Goal: Task Accomplishment & Management: Use online tool/utility

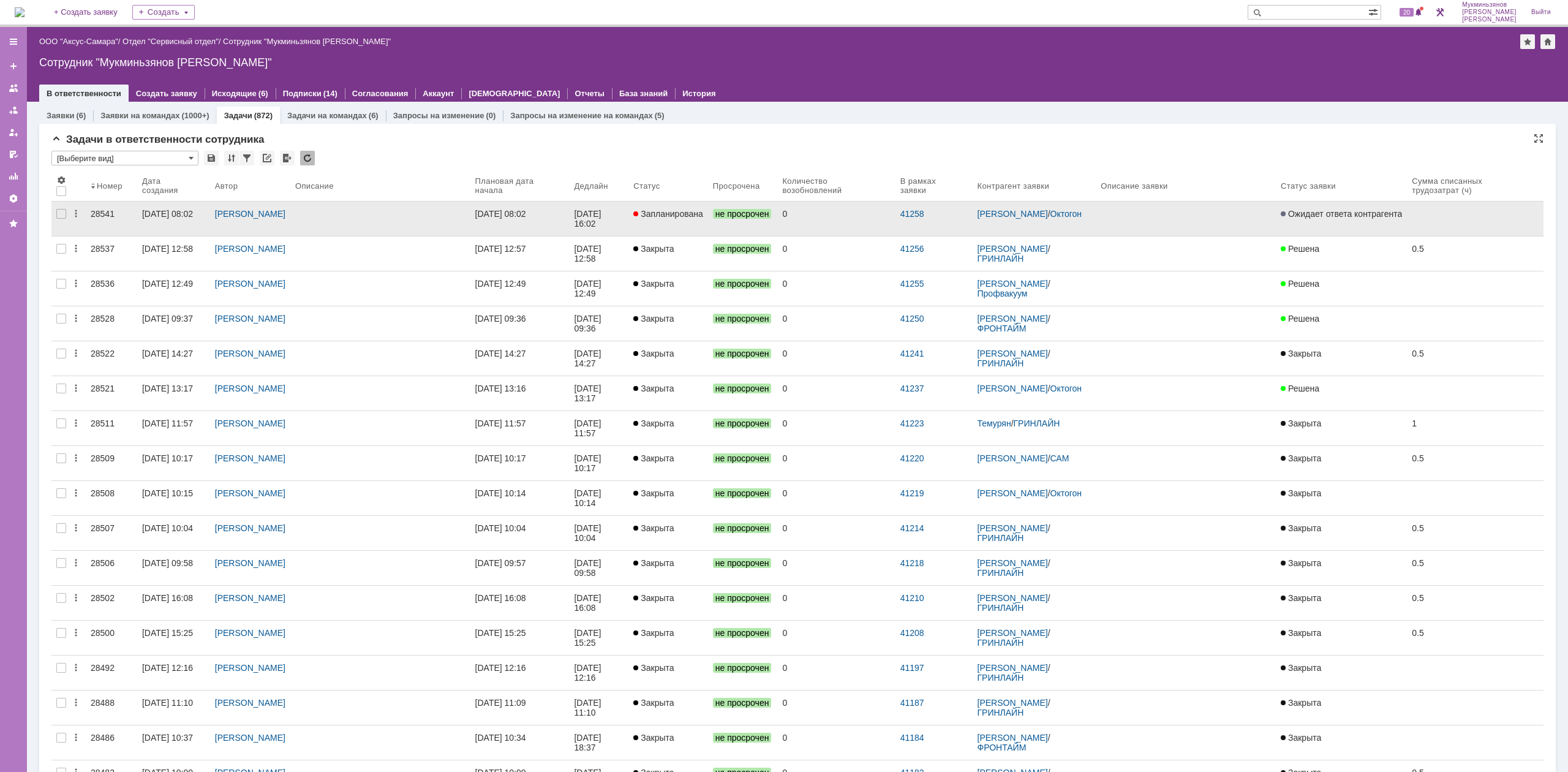
click at [524, 220] on link "[DATE] 08:02" at bounding box center [520, 219] width 99 height 34
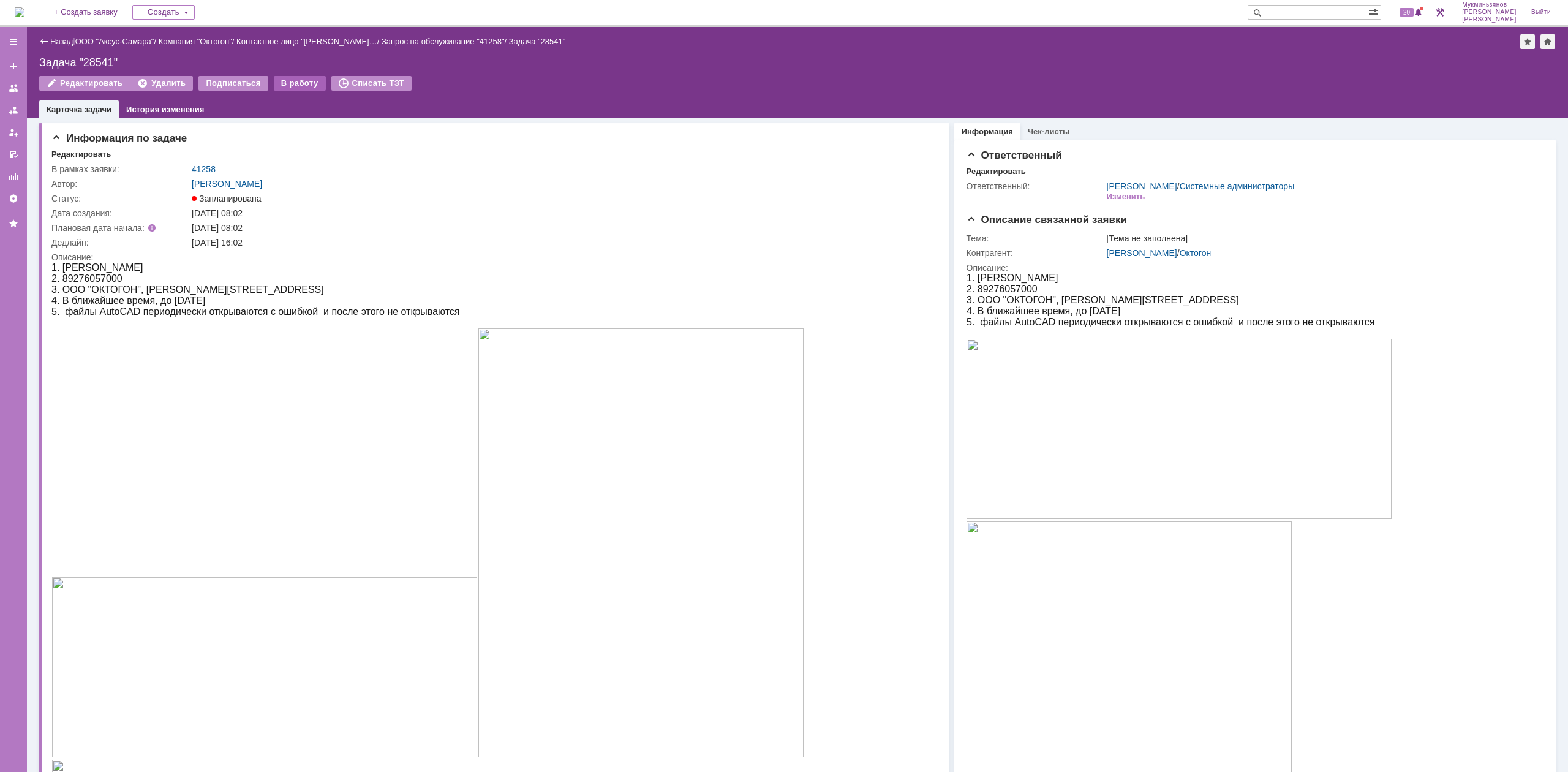
click at [290, 81] on div "В работу" at bounding box center [300, 83] width 52 height 14
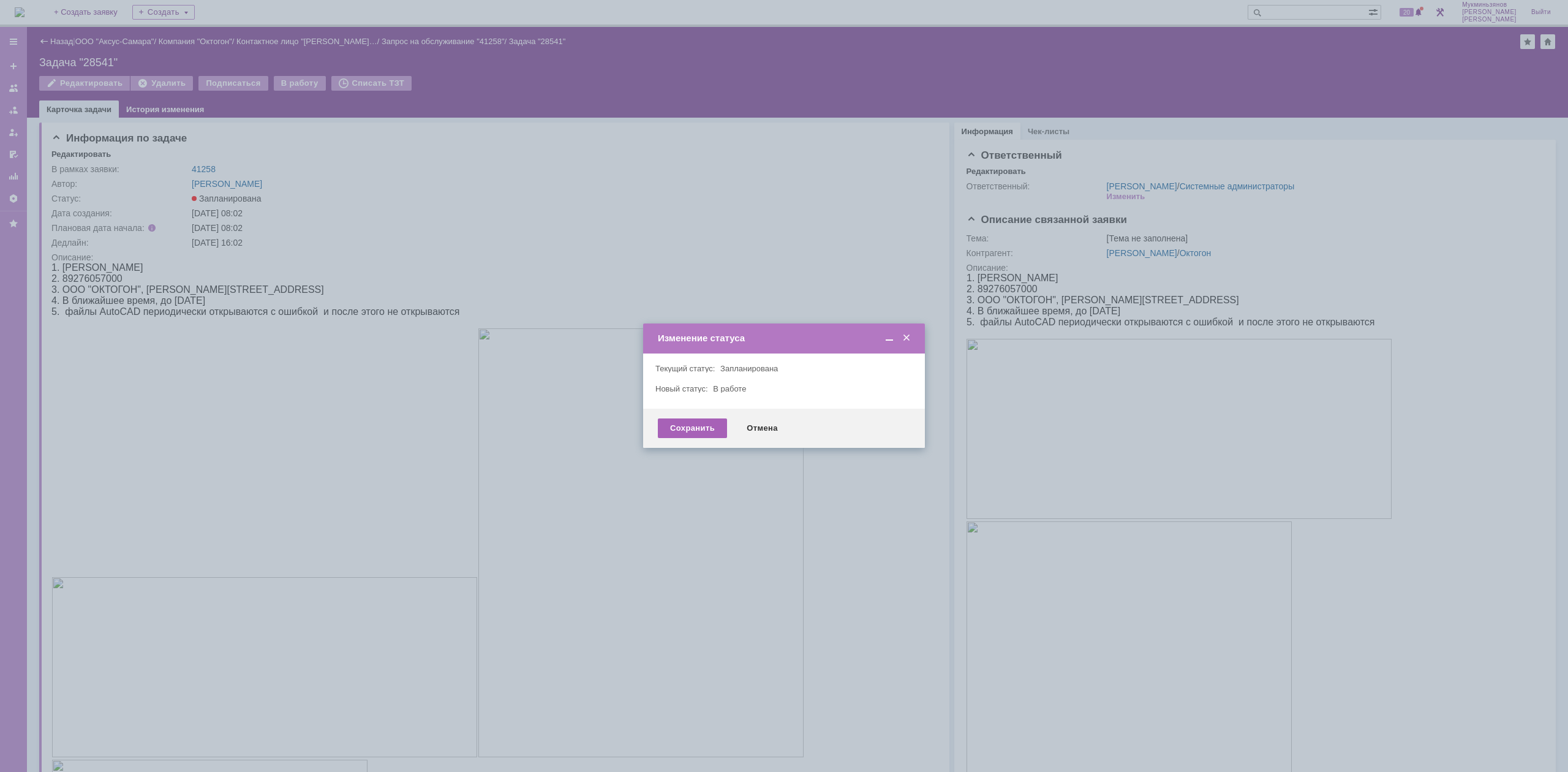
click at [690, 421] on div "Сохранить" at bounding box center [692, 429] width 69 height 20
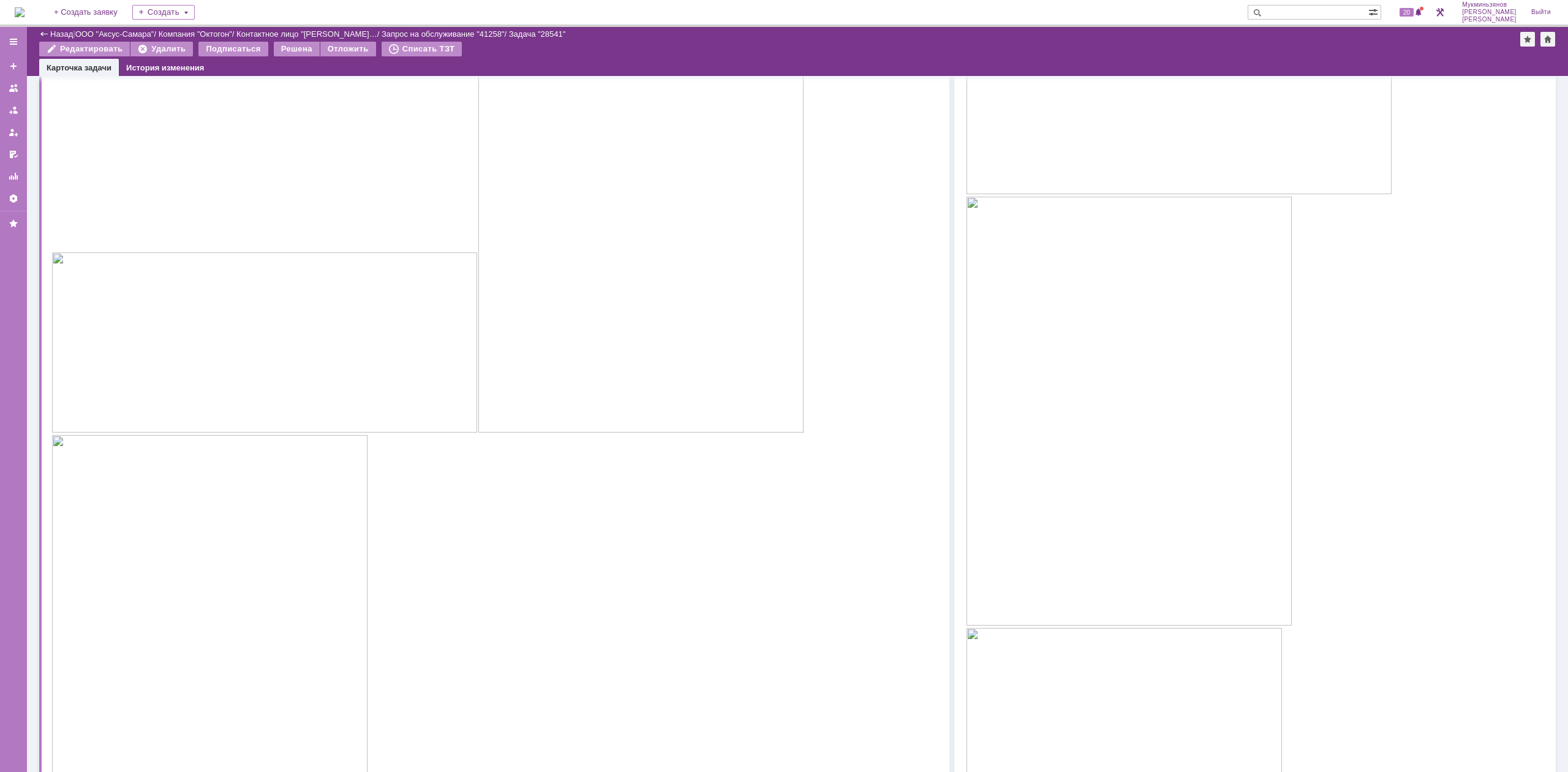
scroll to position [326, 0]
click at [221, 281] on img at bounding box center [265, 298] width 426 height 180
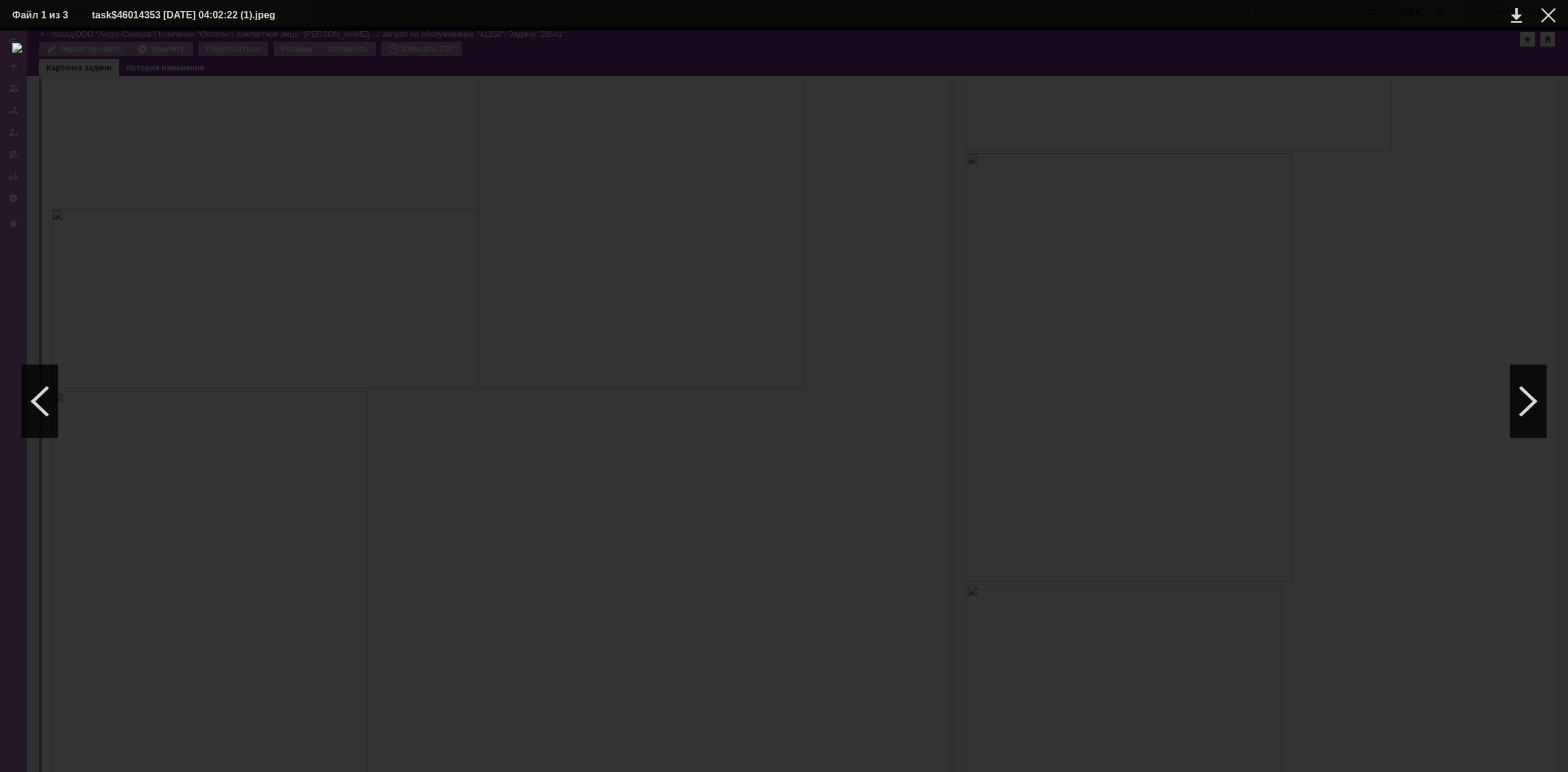
click at [617, 614] on div at bounding box center [784, 402] width 1543 height 717
drag, startPoint x: 975, startPoint y: 302, endPoint x: 1027, endPoint y: 257, distance: 68.8
click at [978, 298] on div at bounding box center [784, 402] width 1543 height 717
click at [1552, 20] on div at bounding box center [1548, 15] width 14 height 14
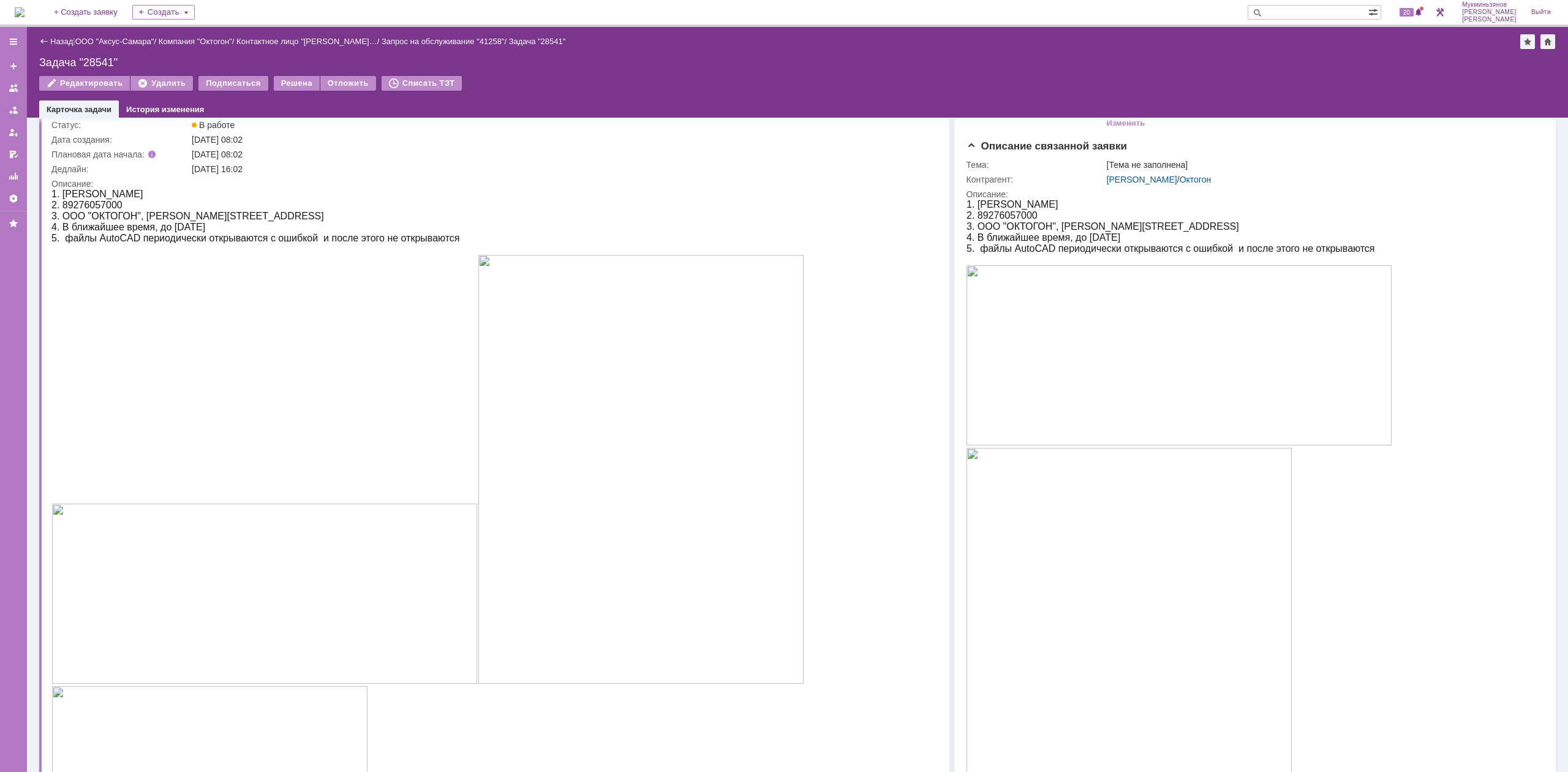
scroll to position [0, 0]
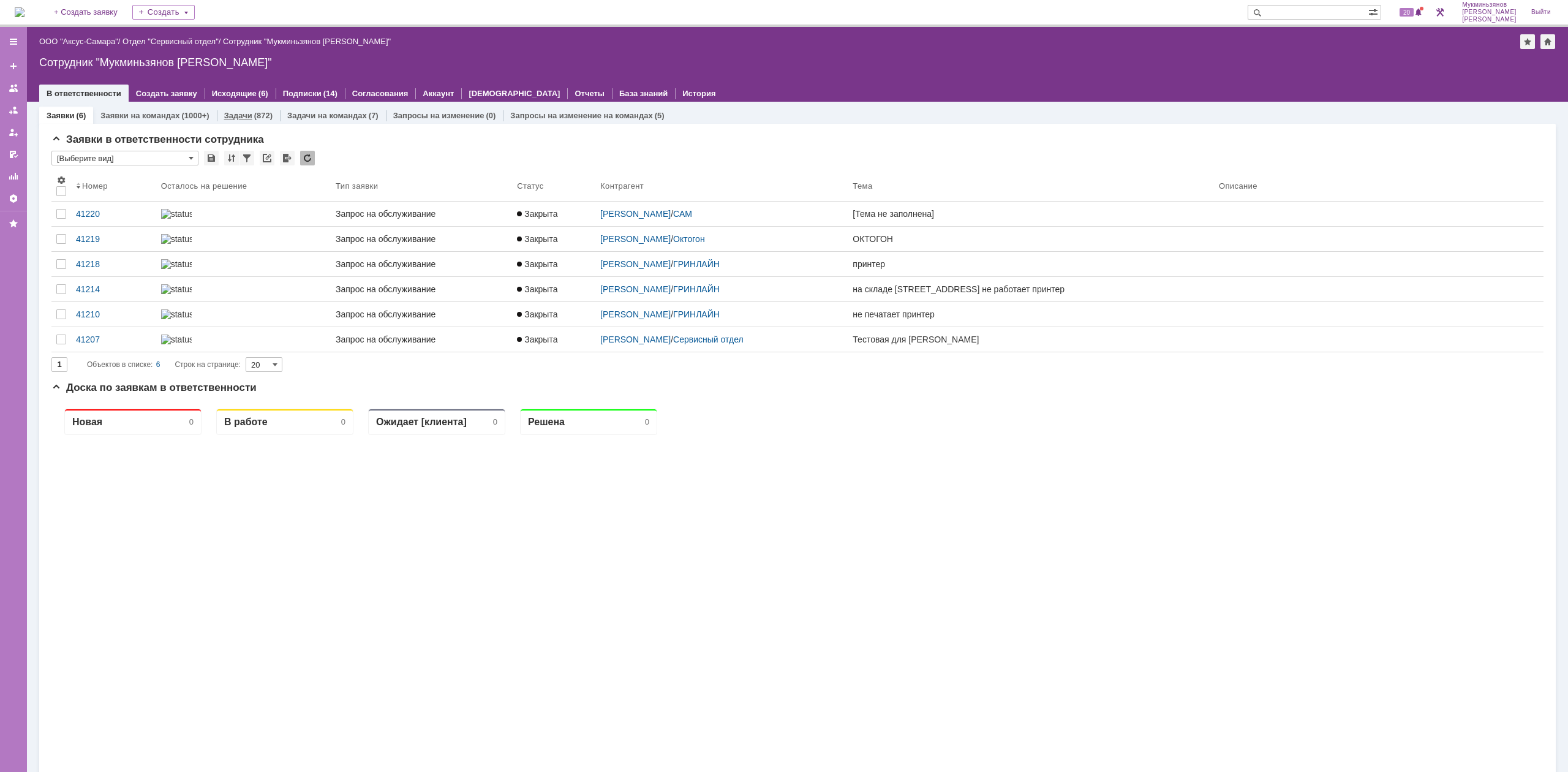
click at [244, 107] on div "Задачи (872)" at bounding box center [248, 115] width 63 height 18
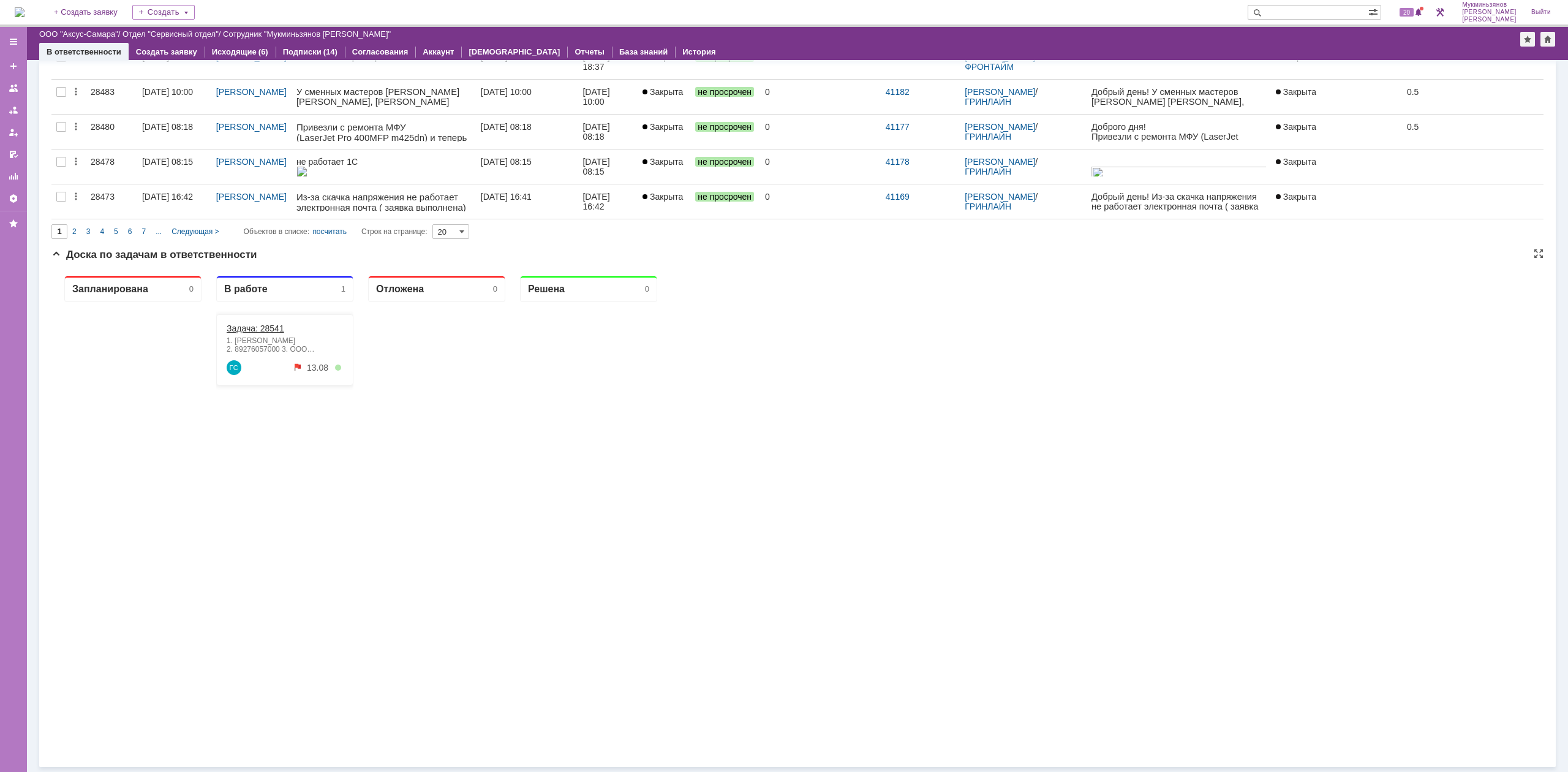
click at [250, 326] on link "Задача: 28541" at bounding box center [256, 328] width 58 height 10
